Goal: Transaction & Acquisition: Download file/media

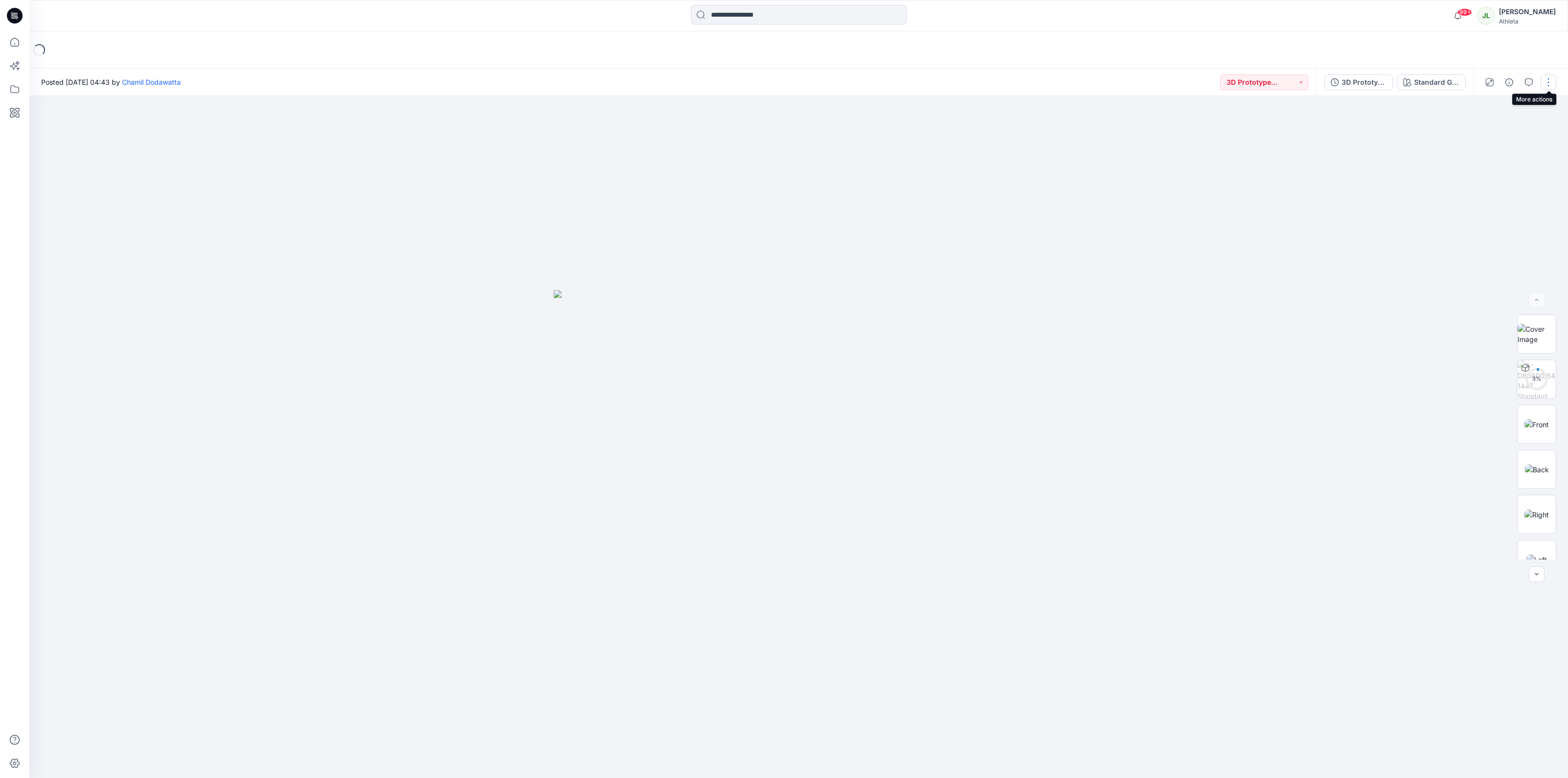
click at [1553, 84] on button "button" at bounding box center [1549, 82] width 16 height 16
click at [1510, 83] on icon "button" at bounding box center [1509, 82] width 8 height 8
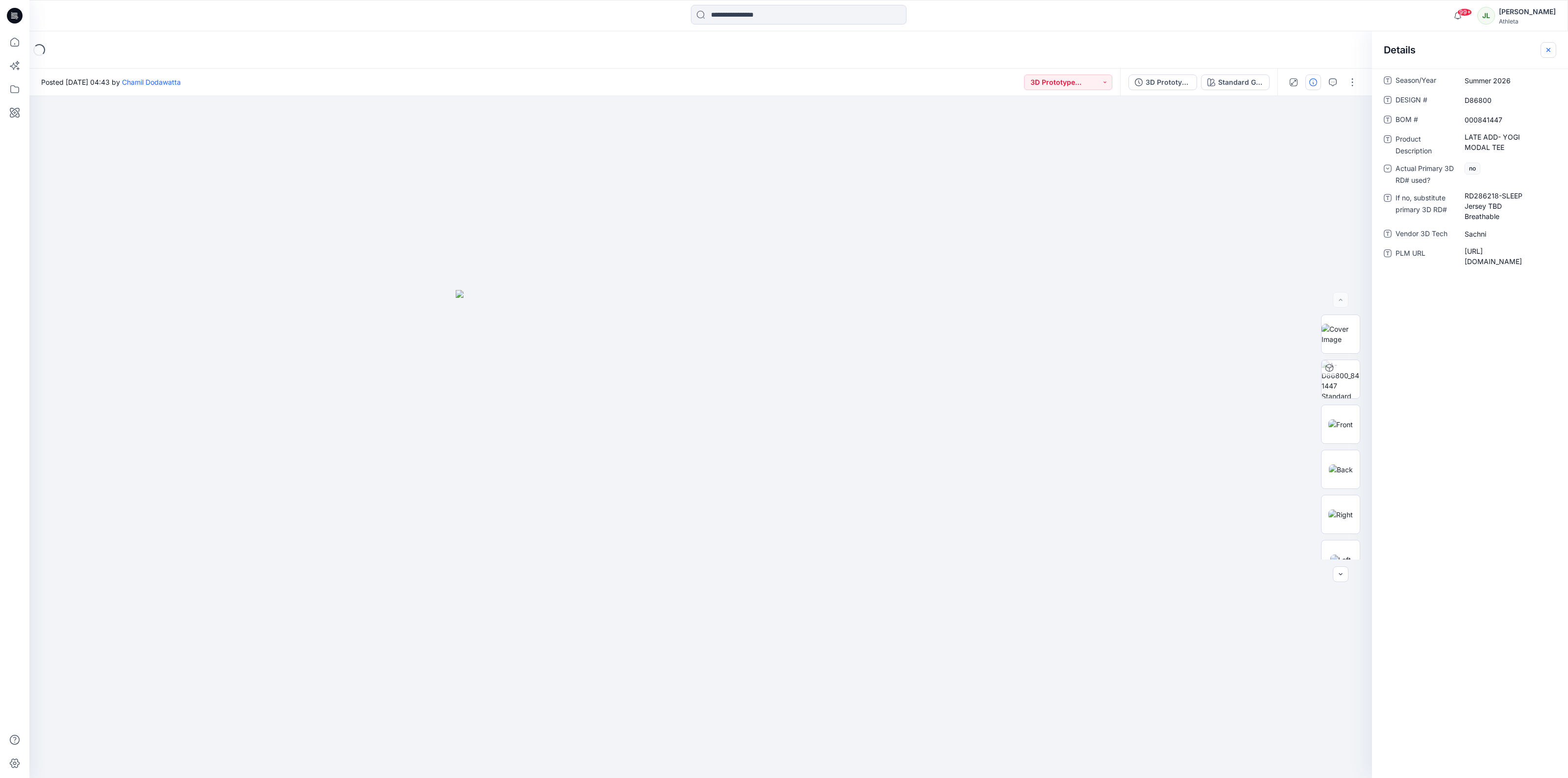
click at [1549, 49] on icon "button" at bounding box center [1548, 50] width 8 height 8
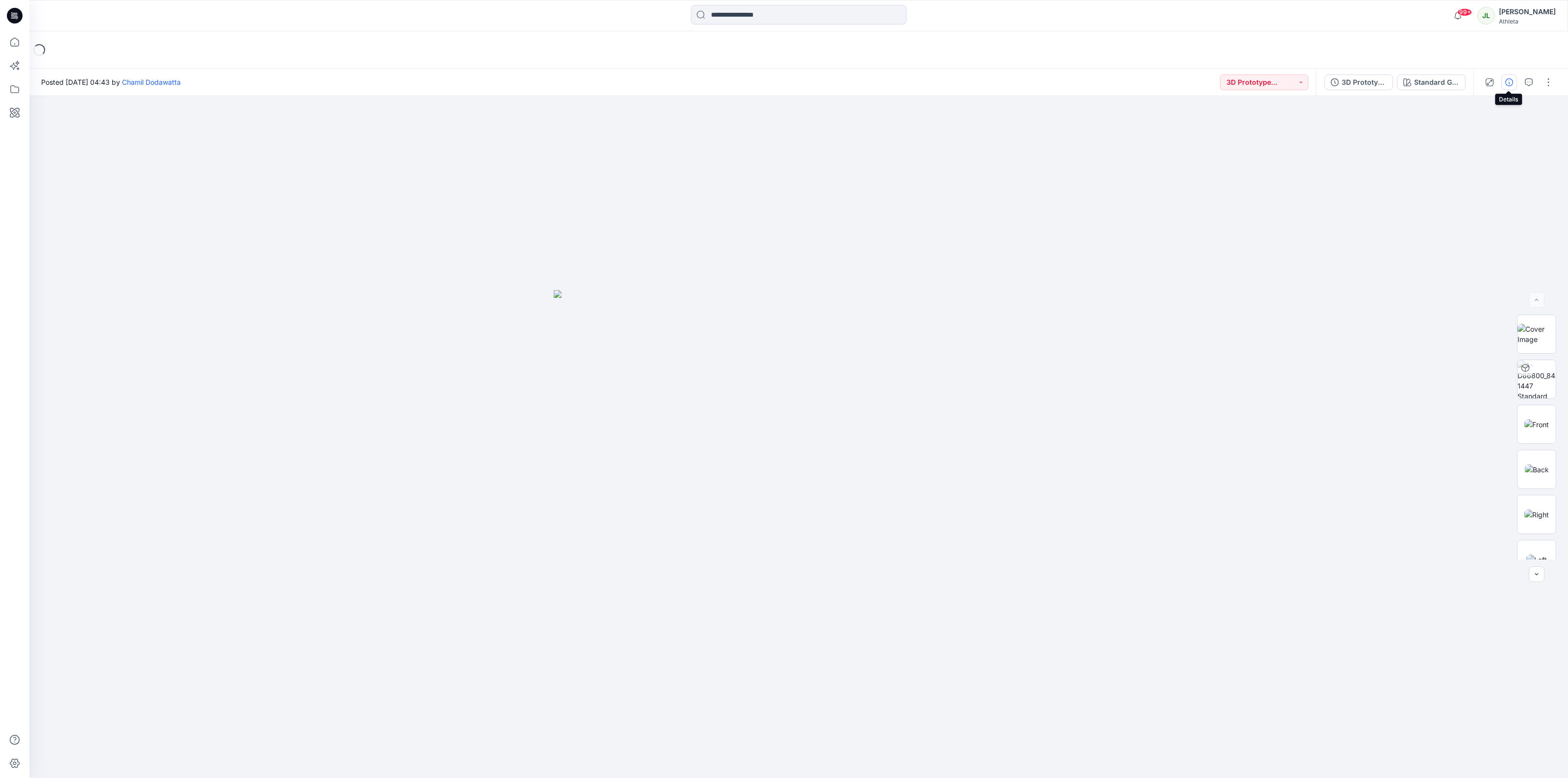
click at [1508, 82] on icon "button" at bounding box center [1509, 82] width 8 height 8
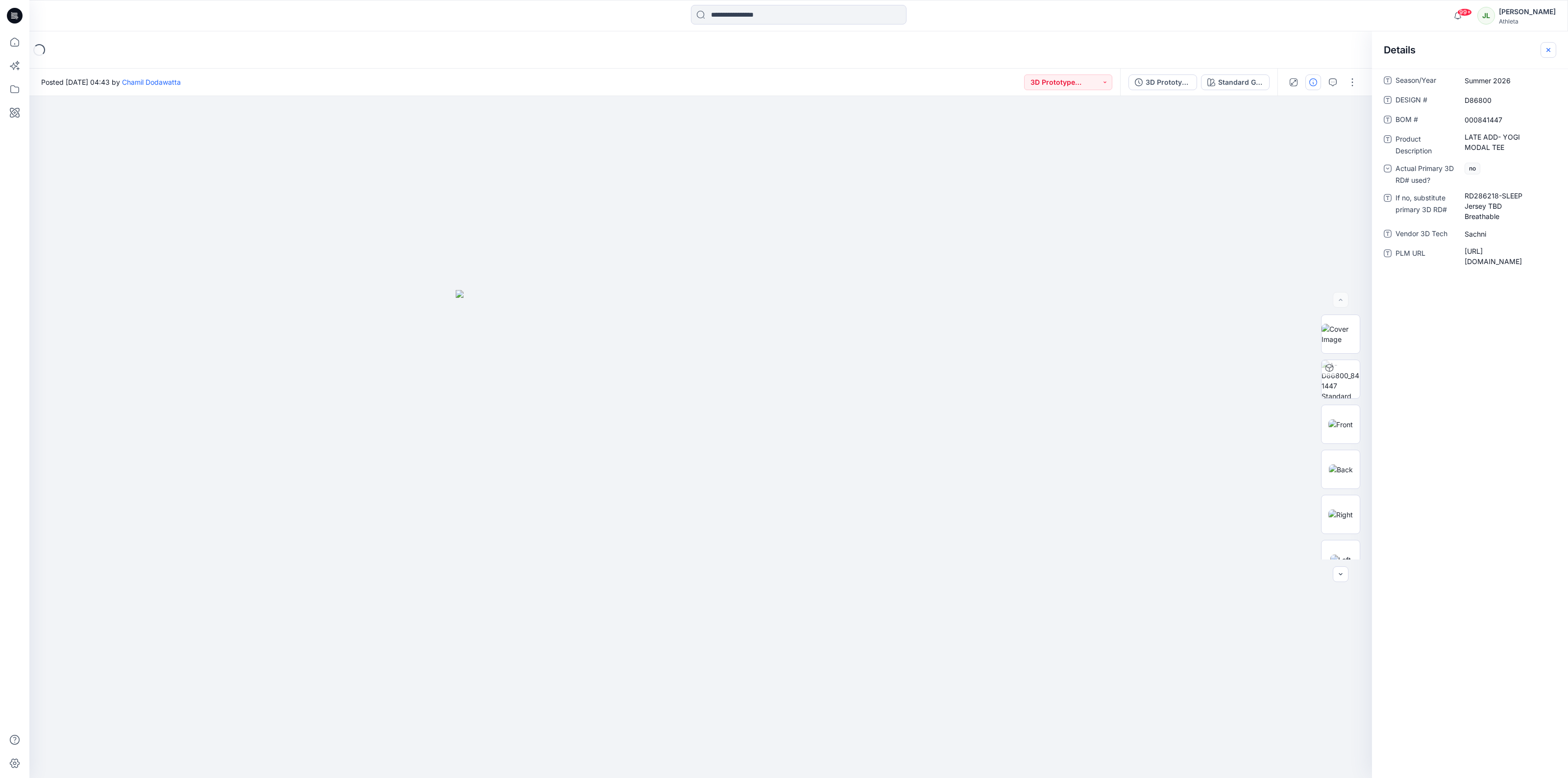
click at [1552, 51] on icon "button" at bounding box center [1548, 50] width 8 height 8
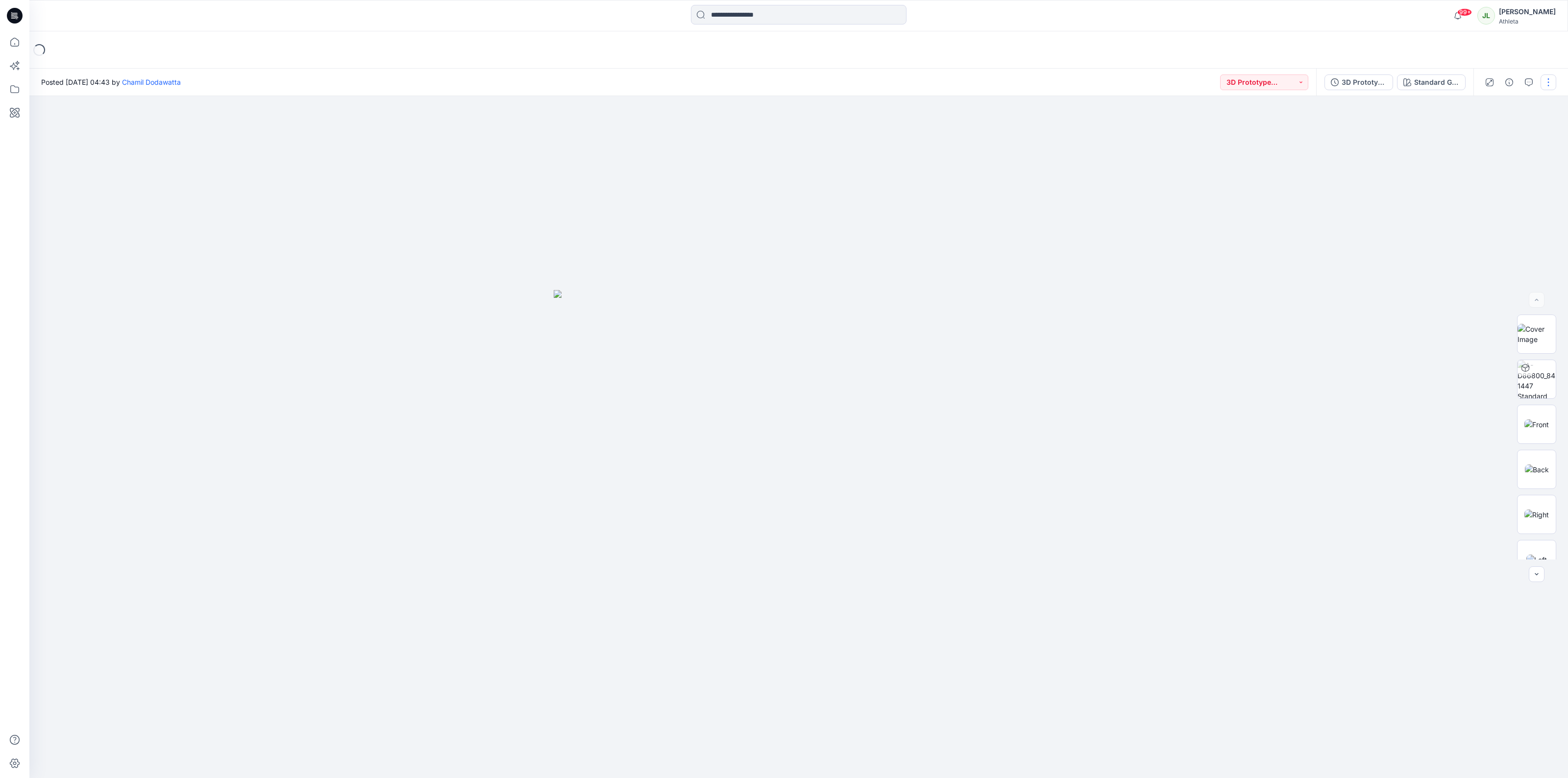
click at [1551, 82] on button "button" at bounding box center [1549, 82] width 16 height 16
click at [1409, 170] on div at bounding box center [799, 437] width 1539 height 682
click at [1448, 80] on div "Standard Grey Scale" at bounding box center [1437, 82] width 45 height 11
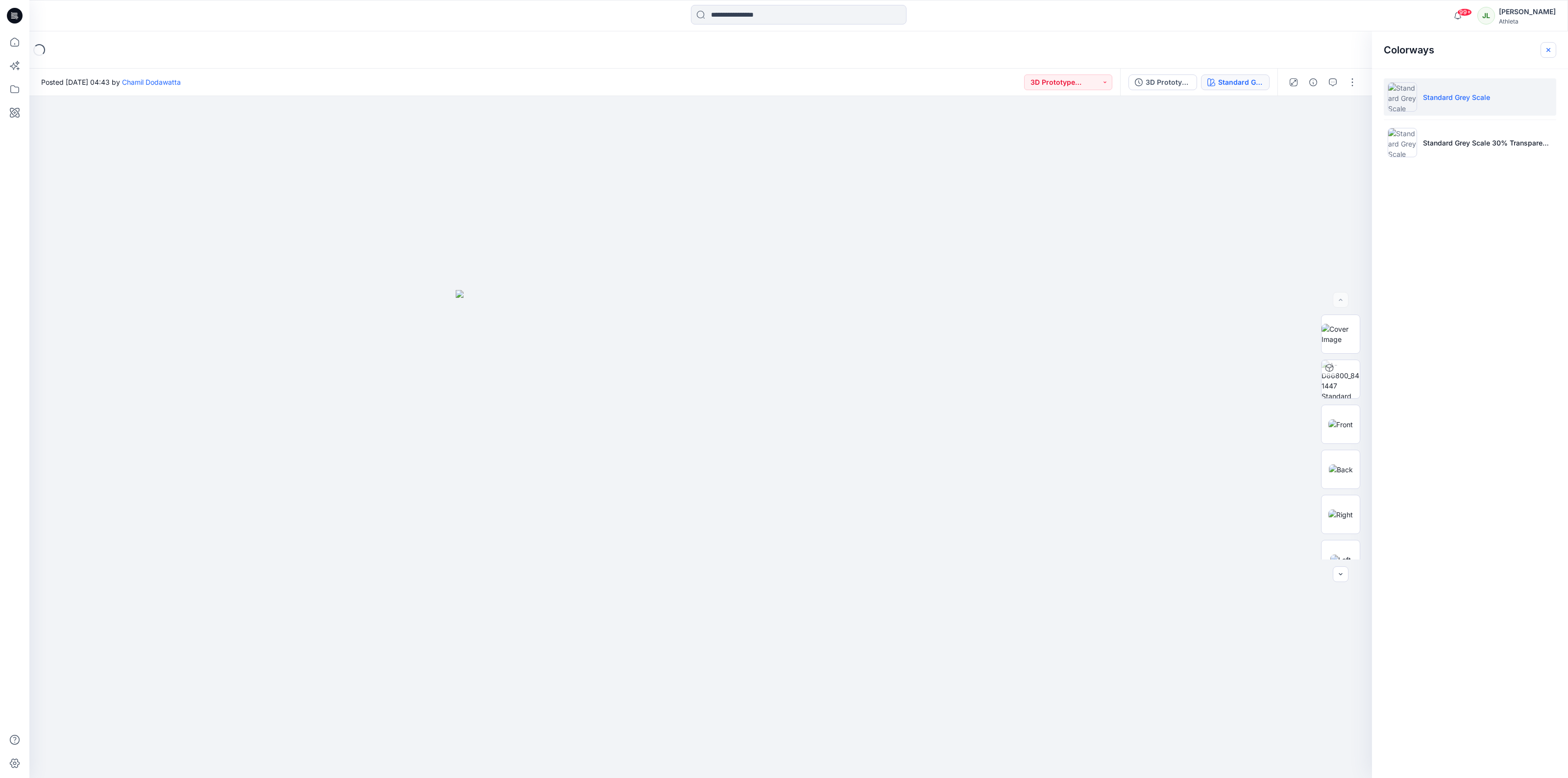
click at [1549, 49] on icon "button" at bounding box center [1548, 50] width 8 height 8
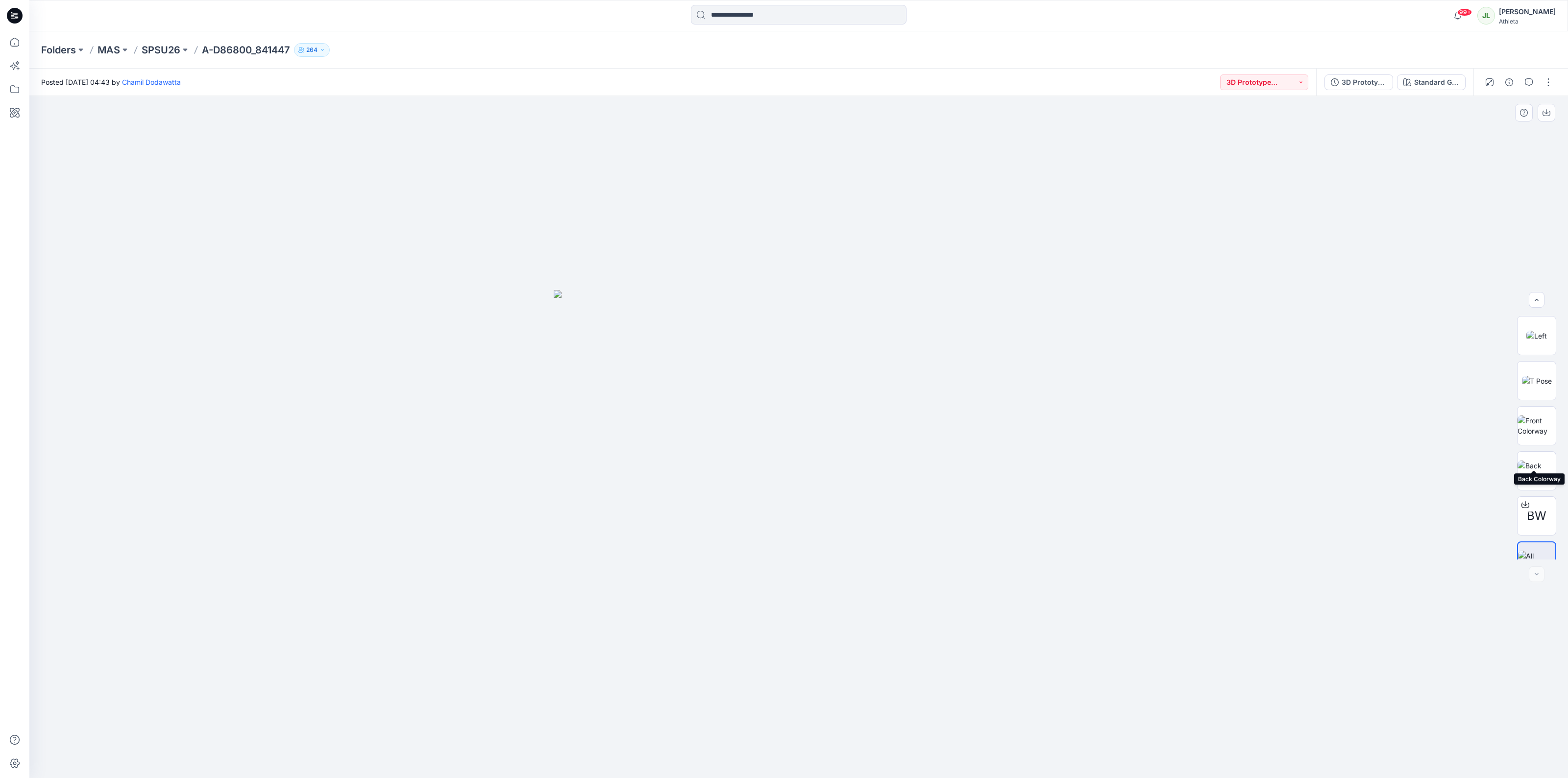
scroll to position [245, 0]
click at [1274, 79] on button "3D Prototype Sample(vendor)" at bounding box center [1264, 82] width 88 height 16
click at [1295, 79] on button "3D Prototype Sample(vendor)" at bounding box center [1264, 82] width 88 height 16
click at [1300, 79] on button "3D Prototype Sample(vendor)" at bounding box center [1264, 82] width 88 height 16
click at [1384, 160] on div at bounding box center [799, 437] width 1539 height 682
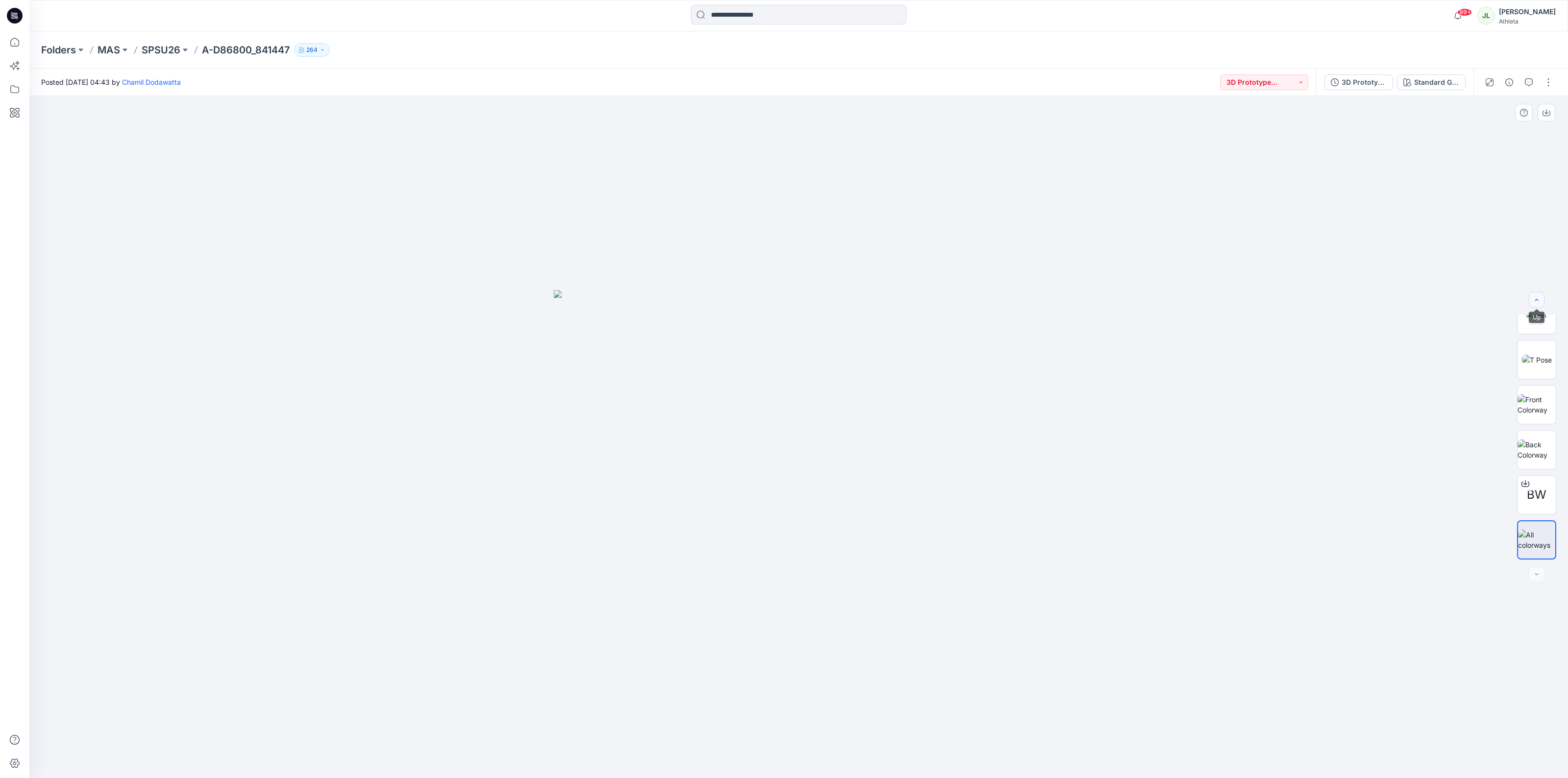
click at [1535, 300] on icon "button" at bounding box center [1536, 300] width 8 height 8
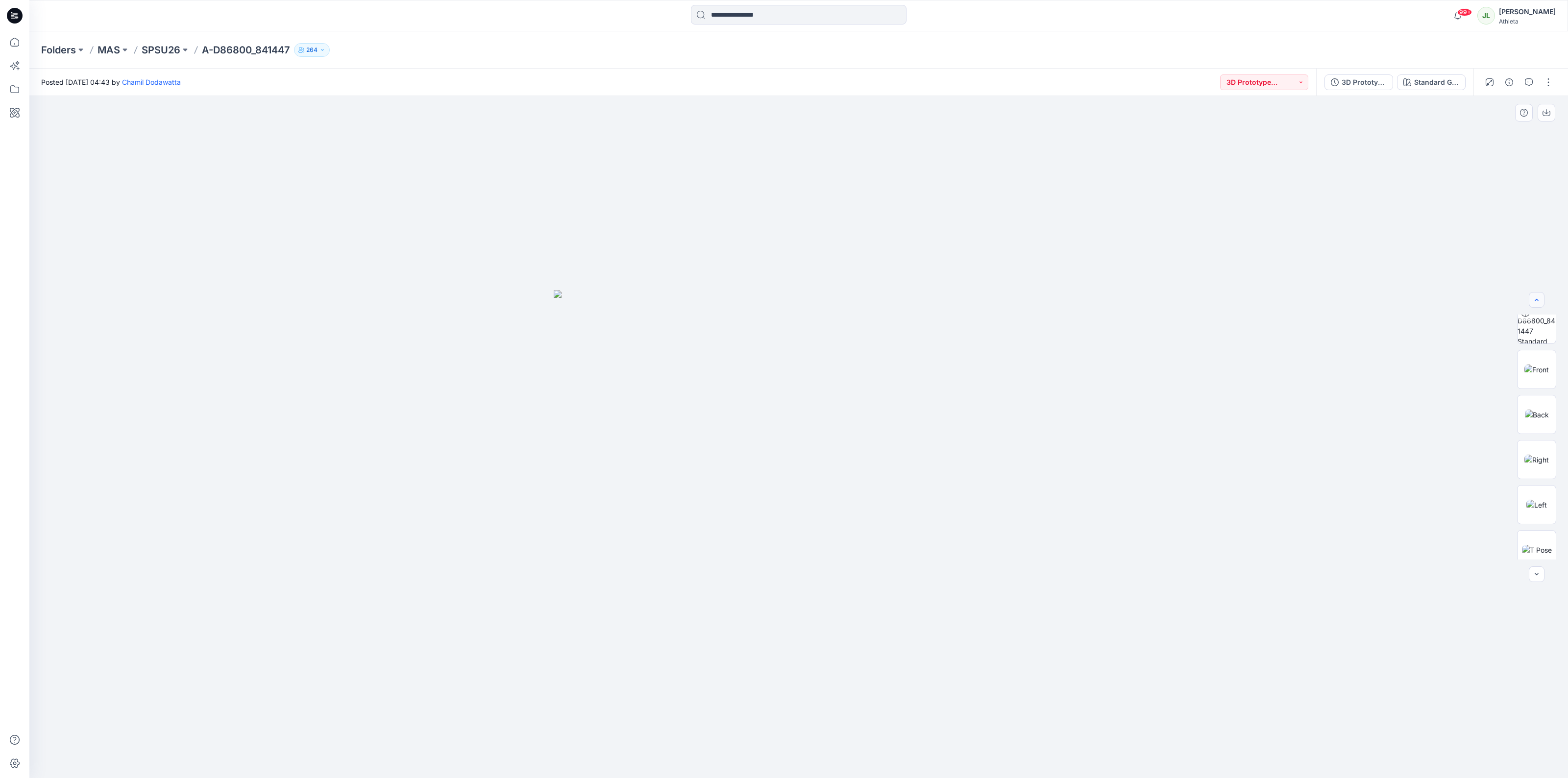
click at [1535, 300] on icon "button" at bounding box center [1536, 300] width 8 height 8
click at [1535, 300] on div at bounding box center [1537, 300] width 16 height 16
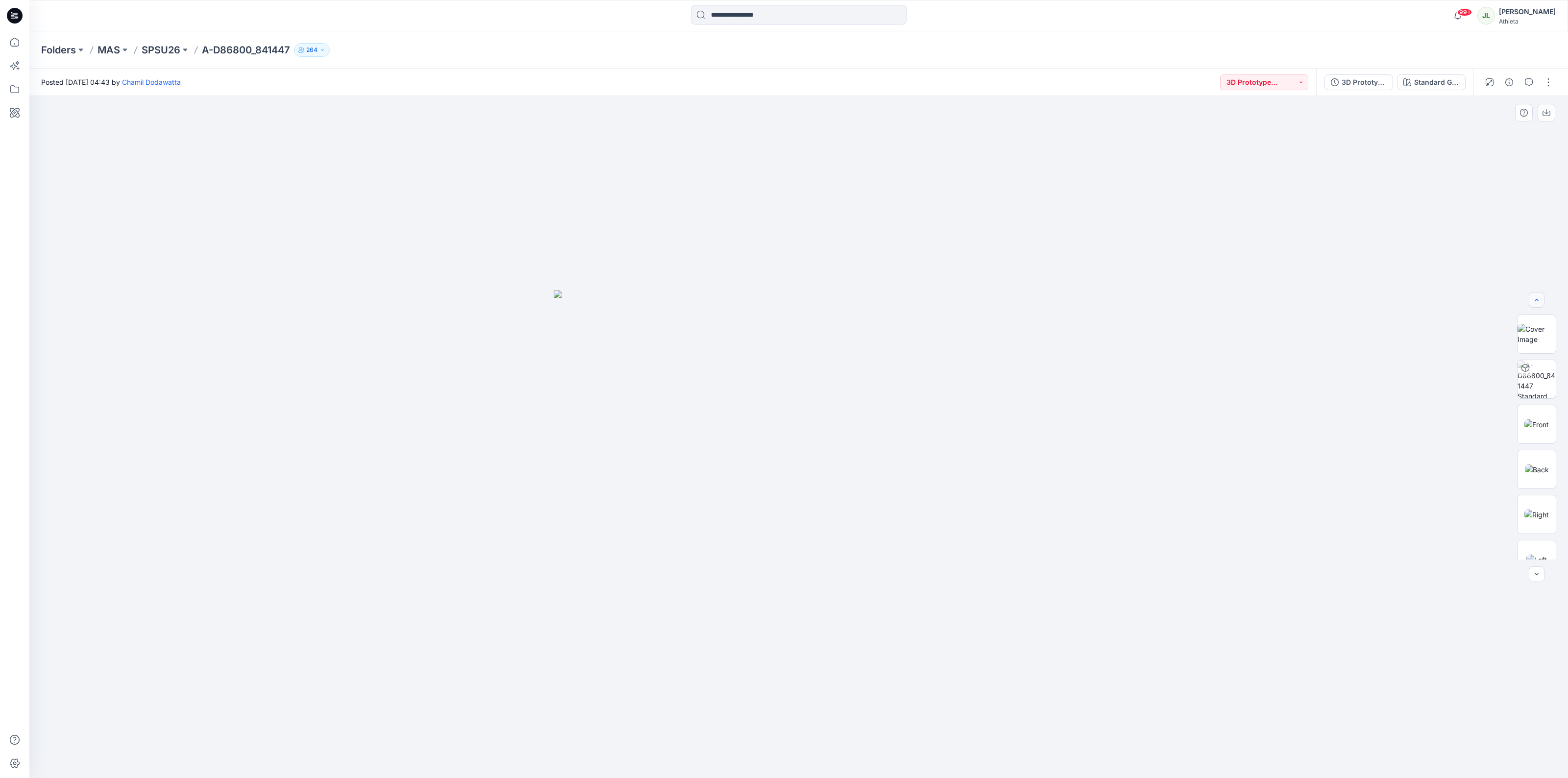
click at [1535, 300] on div at bounding box center [1537, 300] width 16 height 16
click at [1360, 88] on button "3D Prototype Sample - OP-B" at bounding box center [1359, 82] width 69 height 16
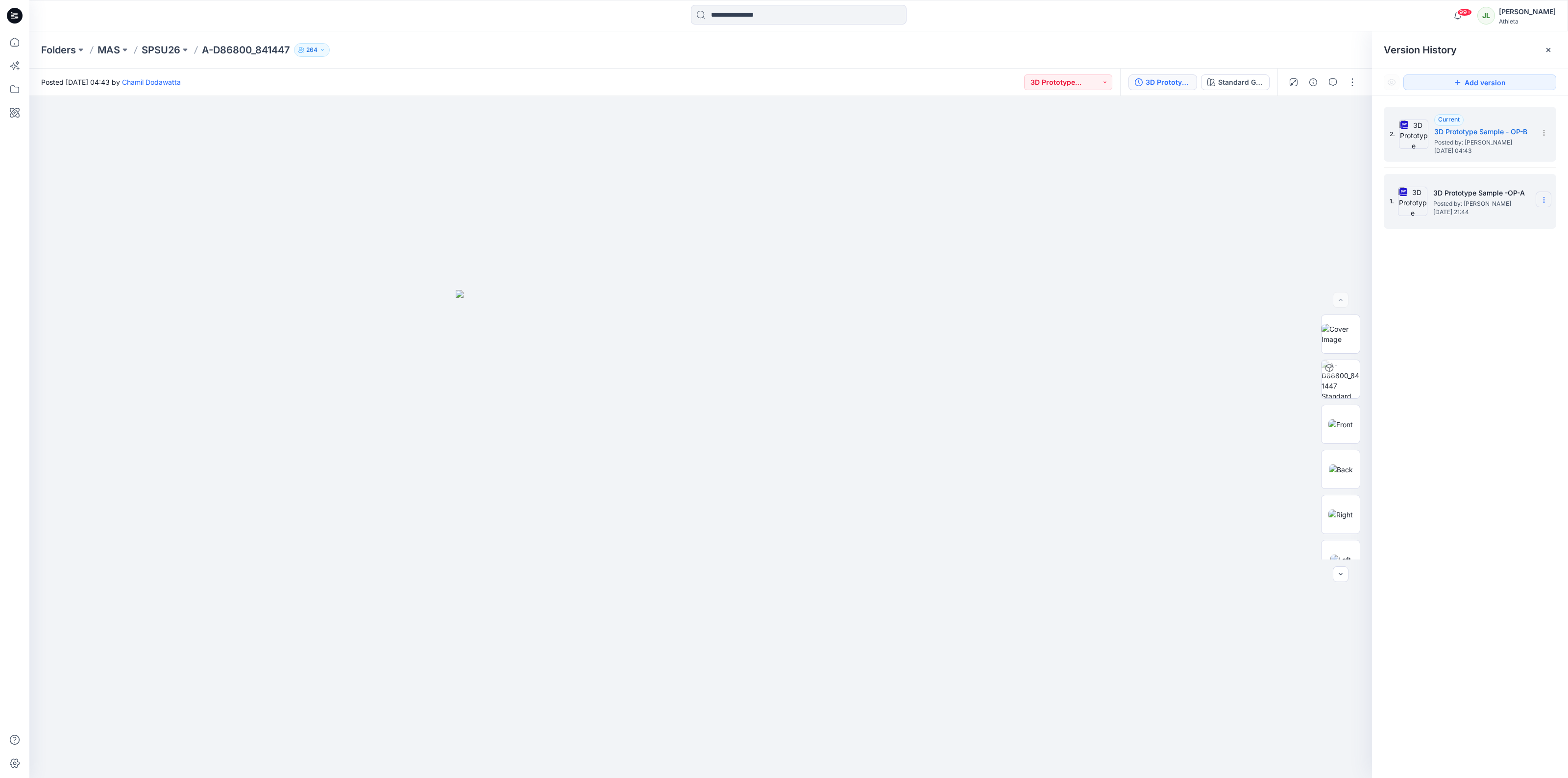
click at [1542, 200] on icon at bounding box center [1544, 200] width 8 height 8
click at [1485, 217] on span "Download Source BW File" at bounding box center [1494, 219] width 82 height 12
